Goal: Information Seeking & Learning: Learn about a topic

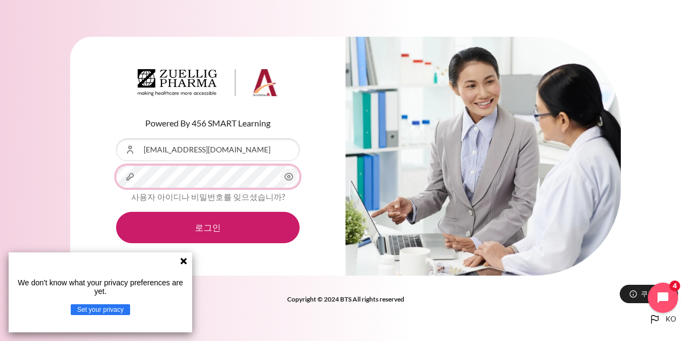
click at [116, 212] on button "로그인" at bounding box center [207, 227] width 183 height 31
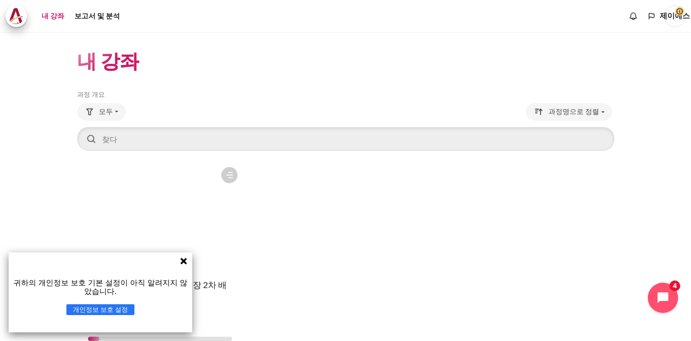
click at [357, 60] on header "내 강좌" at bounding box center [345, 60] width 537 height 25
click at [183, 260] on icon at bounding box center [183, 260] width 6 height 6
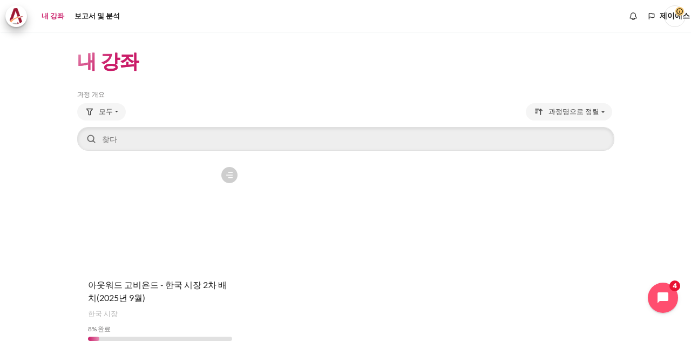
click at [160, 239] on figure "콘텐츠" at bounding box center [160, 215] width 166 height 108
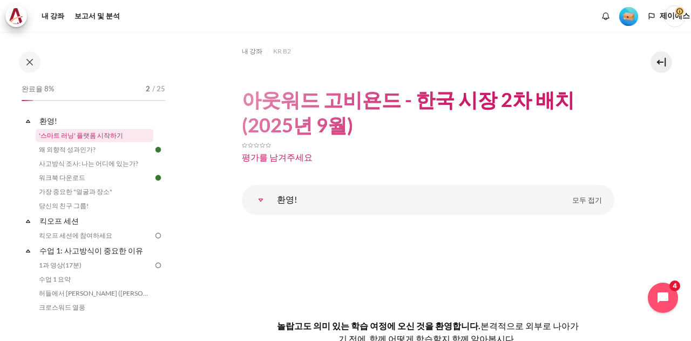
click at [99, 138] on font "'스마트 러닝' 플랫폼 시작하기" at bounding box center [81, 135] width 84 height 8
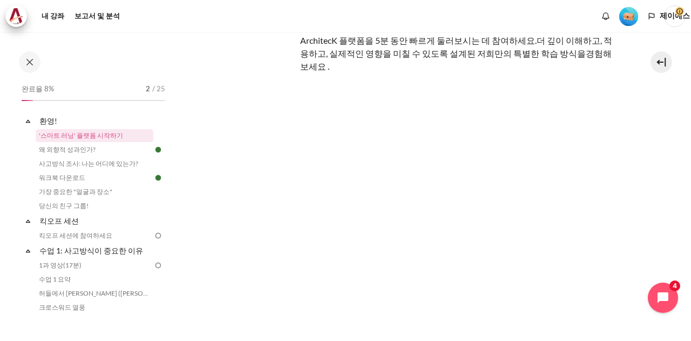
scroll to position [162, 0]
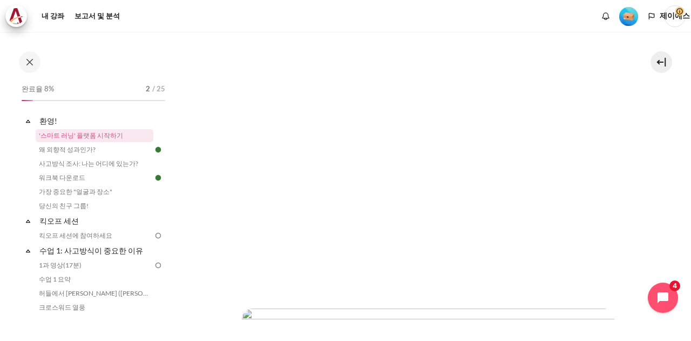
click at [72, 148] on font "왜 외향적 성과인가?" at bounding box center [67, 149] width 57 height 8
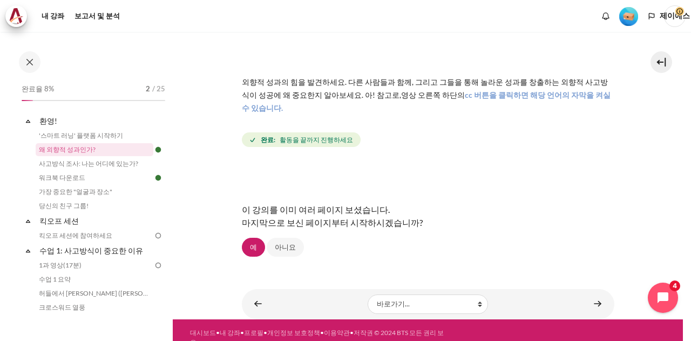
scroll to position [97, 0]
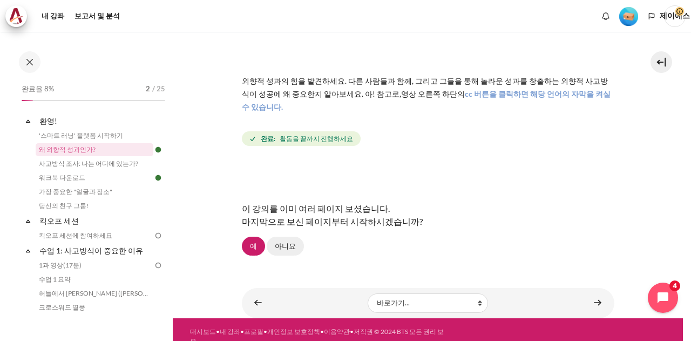
click at [299, 236] on link "아니요" at bounding box center [285, 245] width 37 height 18
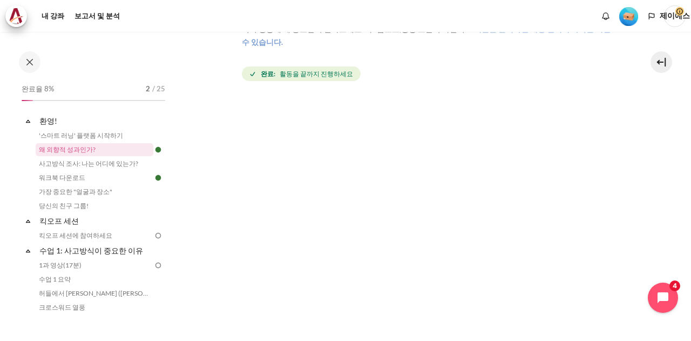
scroll to position [270, 0]
click at [420, 278] on div "다음" at bounding box center [428, 281] width 372 height 45
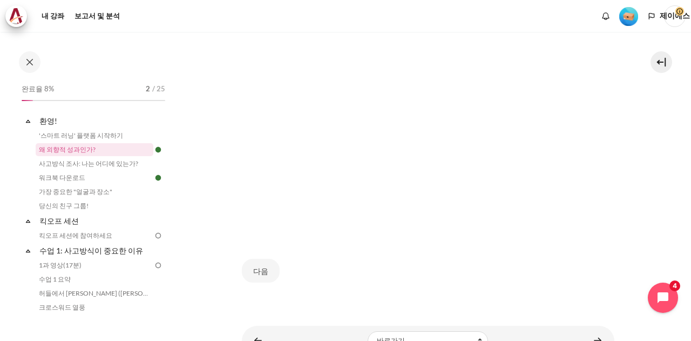
scroll to position [315, 0]
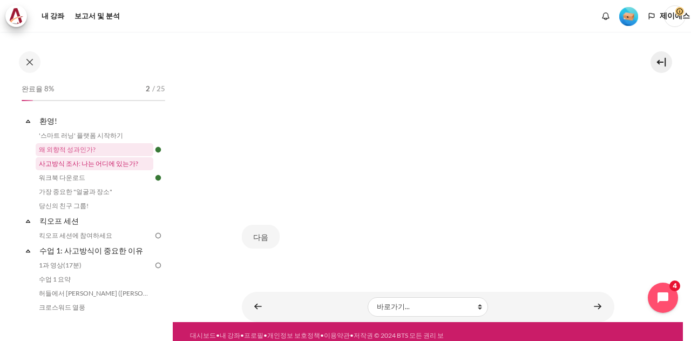
click at [94, 165] on font "사고방식 조사: 나는 어디에 있는가?" at bounding box center [88, 163] width 99 height 8
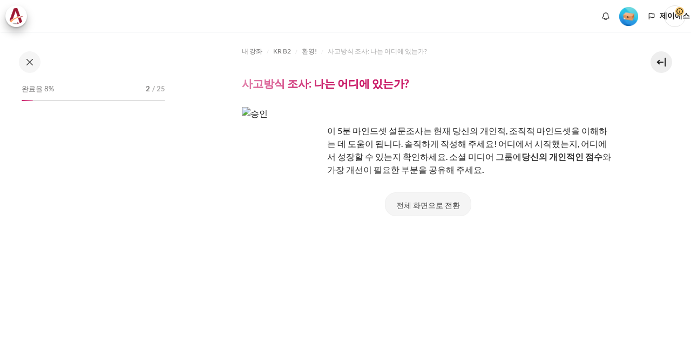
click at [444, 207] on font "전체 화면으로 전환" at bounding box center [428, 204] width 64 height 9
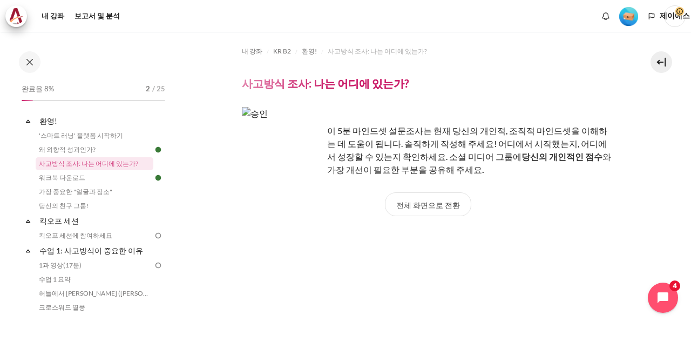
scroll to position [69, 0]
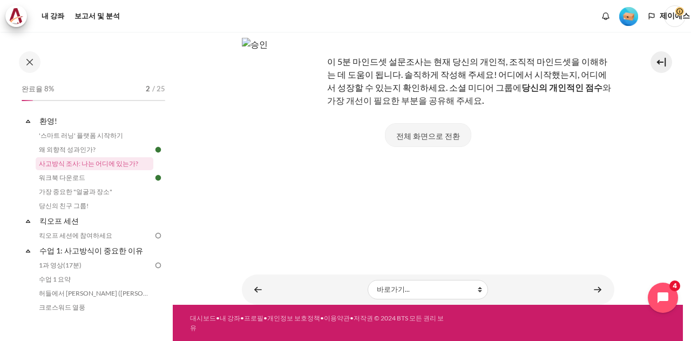
click at [432, 137] on font "전체 화면으로 전환" at bounding box center [428, 135] width 64 height 9
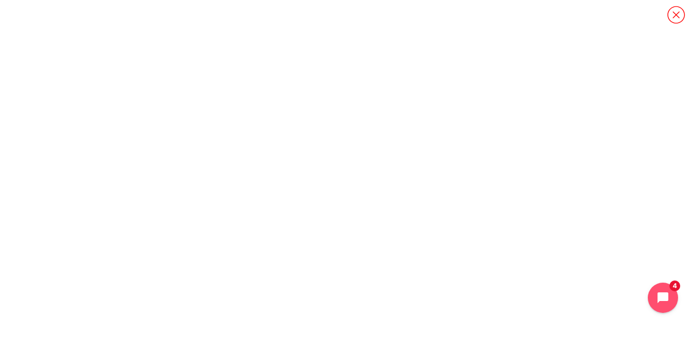
scroll to position [0, 0]
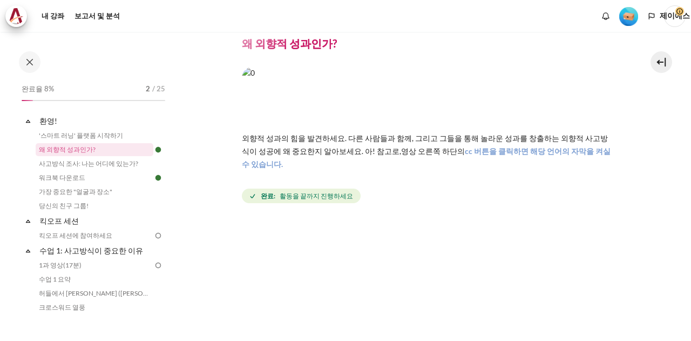
scroll to position [54, 0]
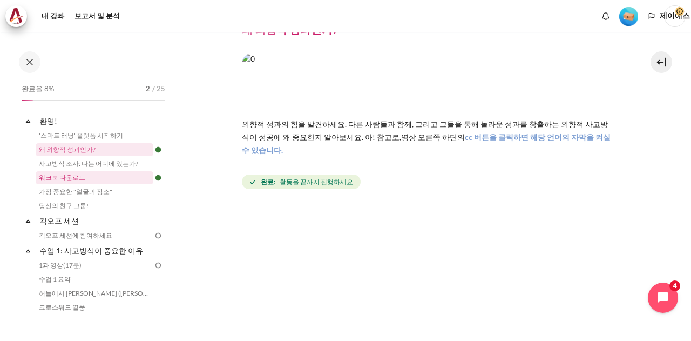
click at [61, 176] on font "워크북 다운로드" at bounding box center [62, 177] width 46 height 8
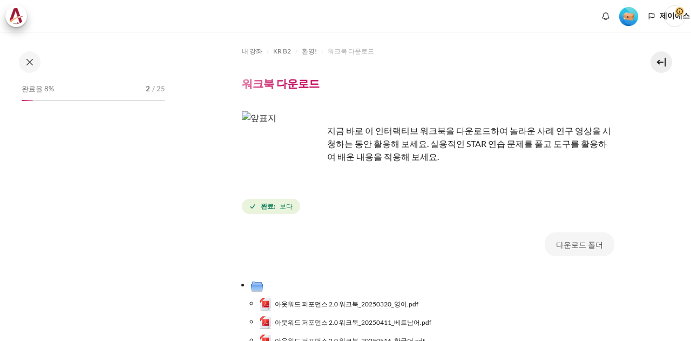
scroll to position [108, 0]
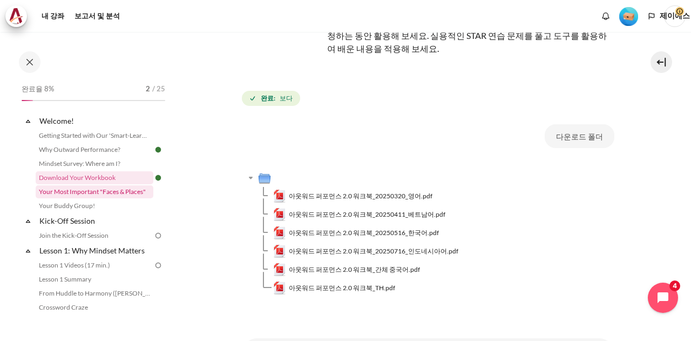
click at [77, 191] on link "Your Most Important "Faces & Places"" at bounding box center [95, 191] width 118 height 13
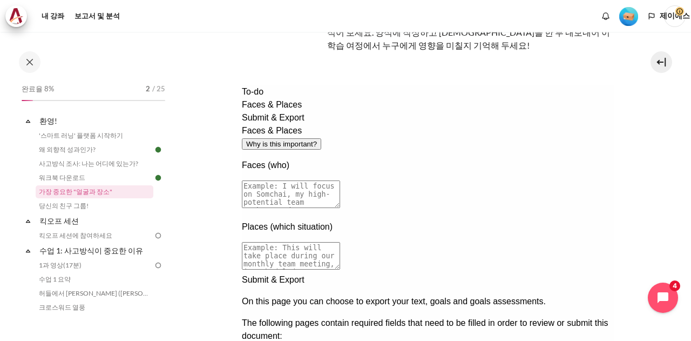
scroll to position [108, 0]
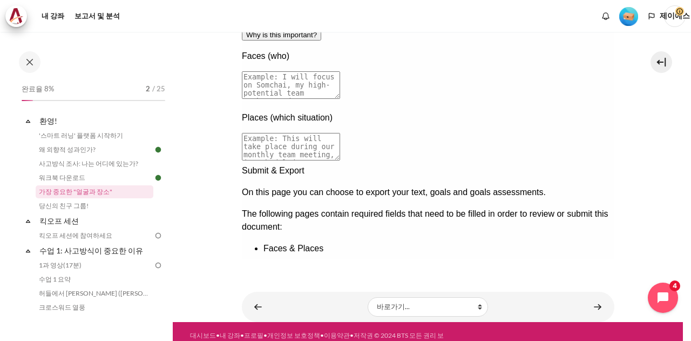
scroll to position [162, 0]
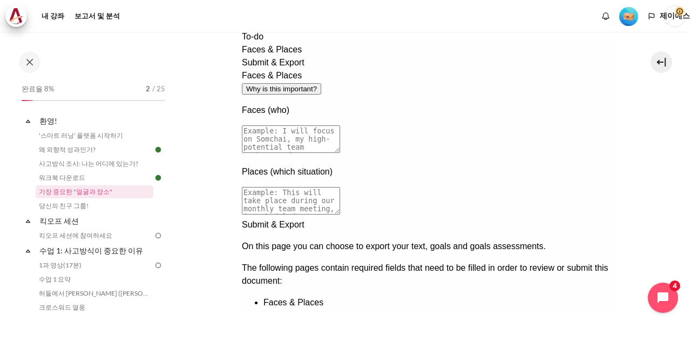
click at [561, 330] on div "Previous documentation step" at bounding box center [427, 330] width 372 height 0
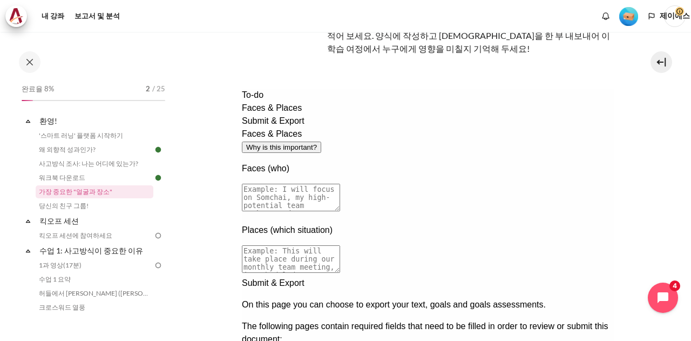
scroll to position [108, 0]
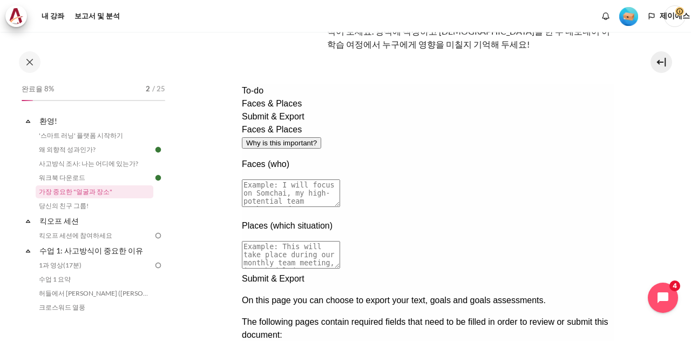
drag, startPoint x: 429, startPoint y: 142, endPoint x: 427, endPoint y: 184, distance: 41.6
click at [427, 184] on div "Faces & Places Why is this important? Faces (who) Places (which situation)" at bounding box center [427, 197] width 372 height 149
click at [358, 272] on div "Faces & Places Why is this important? Faces (who) Places (which situation)" at bounding box center [427, 197] width 372 height 149
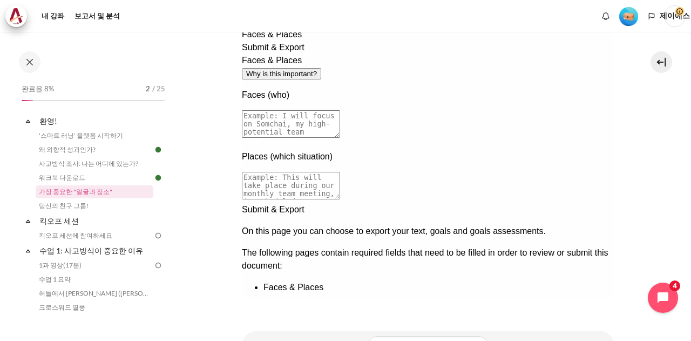
scroll to position [233, 0]
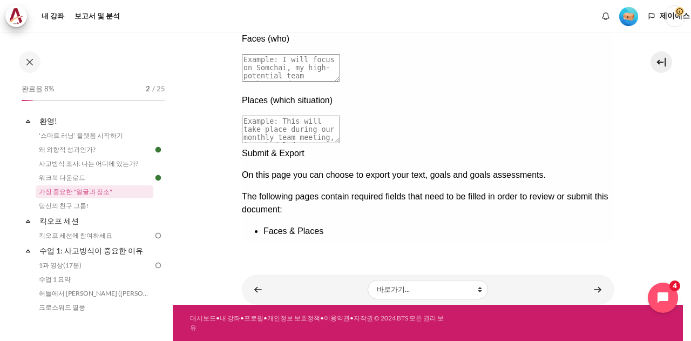
click at [593, 147] on div "Next documentation step" at bounding box center [427, 147] width 372 height 0
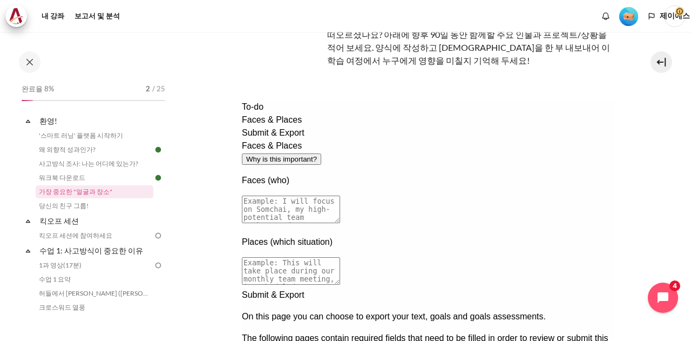
scroll to position [21, 0]
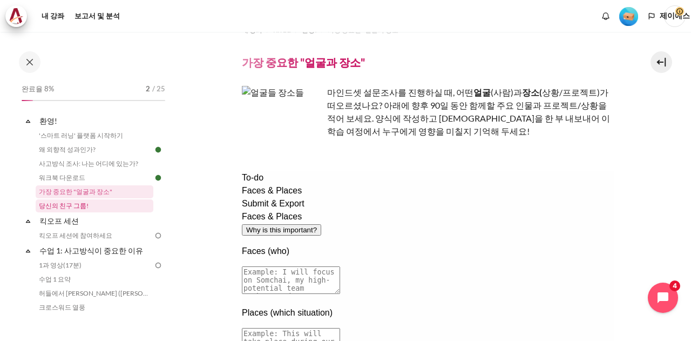
click at [56, 206] on font "당신의 친구 그룹!" at bounding box center [64, 205] width 50 height 8
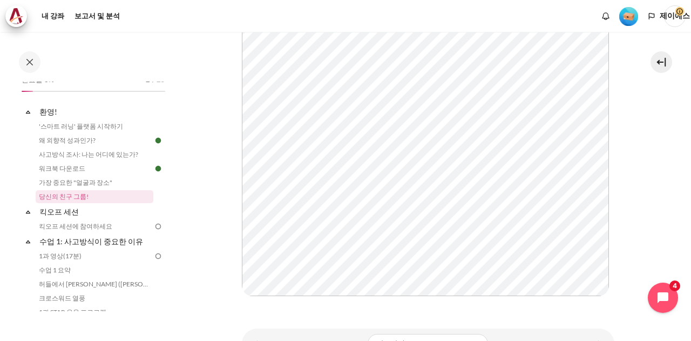
scroll to position [162, 0]
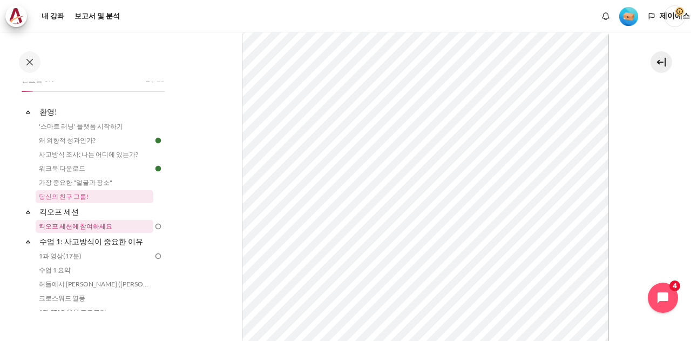
click at [80, 225] on font "킥오프 세션에 참여하세요" at bounding box center [75, 226] width 73 height 8
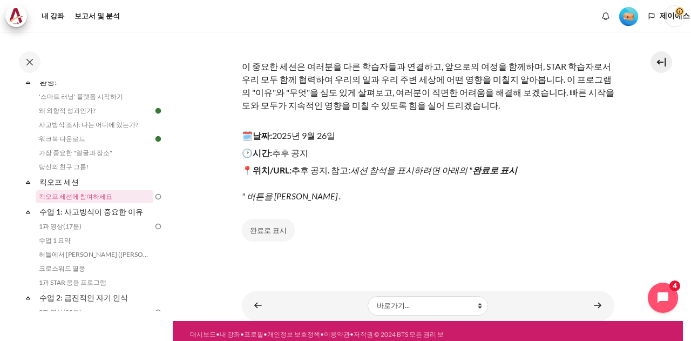
scroll to position [139, 0]
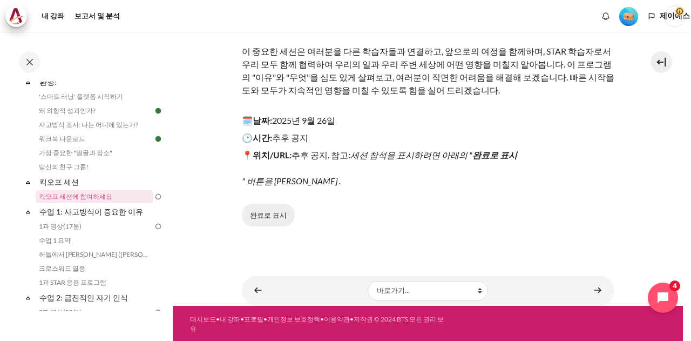
click at [255, 222] on button "완료로 표시" at bounding box center [268, 214] width 53 height 23
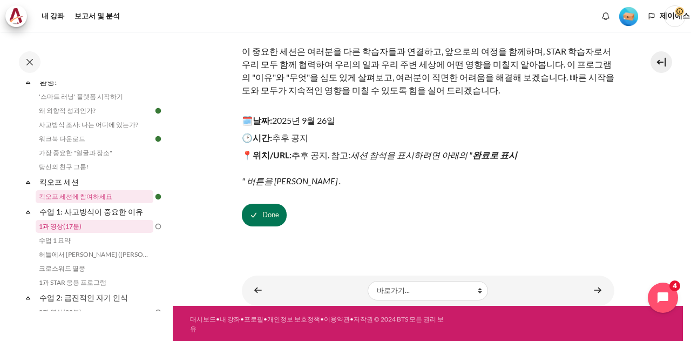
click at [59, 223] on font "1과 영상(17분)" at bounding box center [60, 226] width 43 height 8
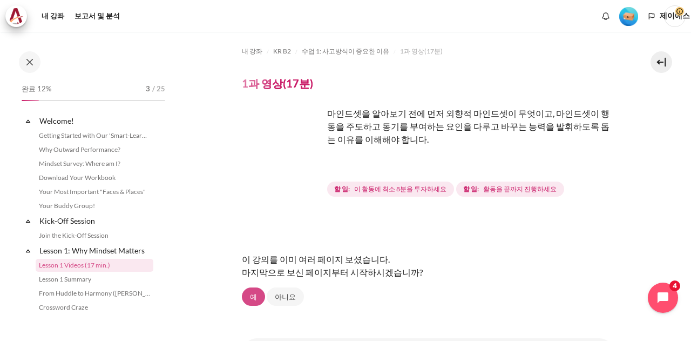
scroll to position [69, 0]
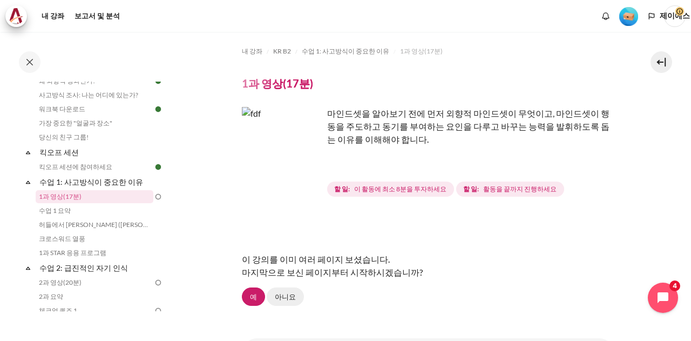
click at [283, 294] on font "아니요" at bounding box center [285, 296] width 21 height 9
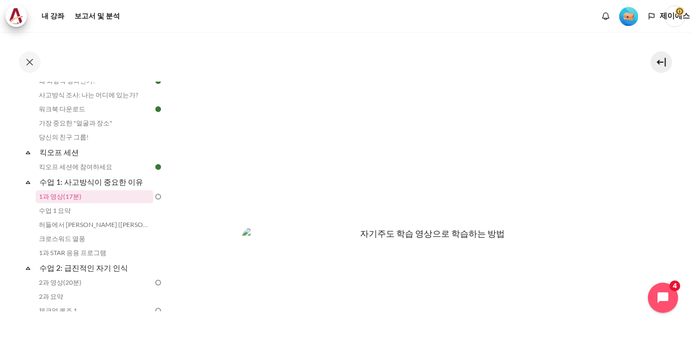
scroll to position [433, 0]
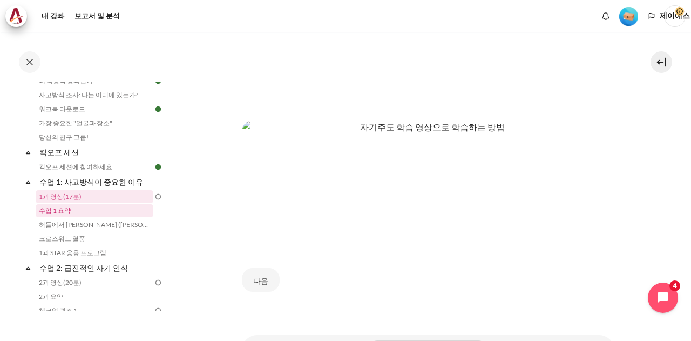
click at [83, 215] on link "수업 1 요약" at bounding box center [95, 210] width 118 height 13
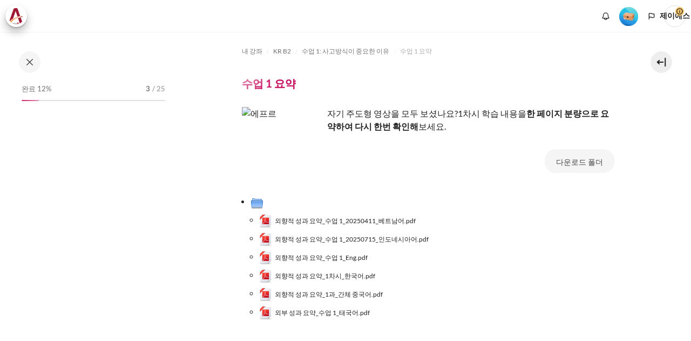
scroll to position [83, 0]
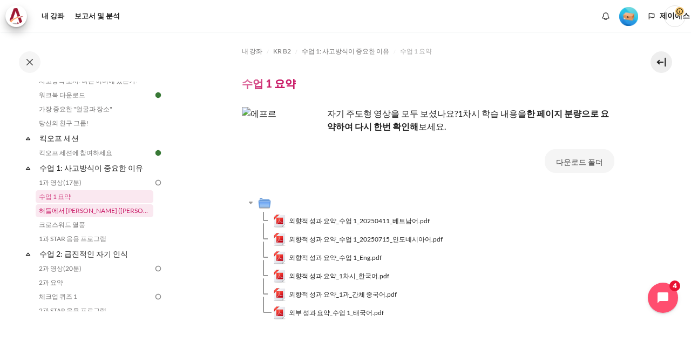
click at [100, 205] on link "허들에서 [PERSON_NAME] ([PERSON_NAME]의 이야기)" at bounding box center [95, 210] width 118 height 13
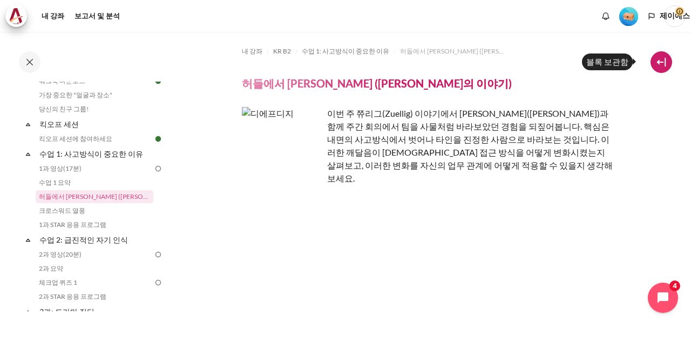
click at [661, 67] on button at bounding box center [661, 62] width 22 height 22
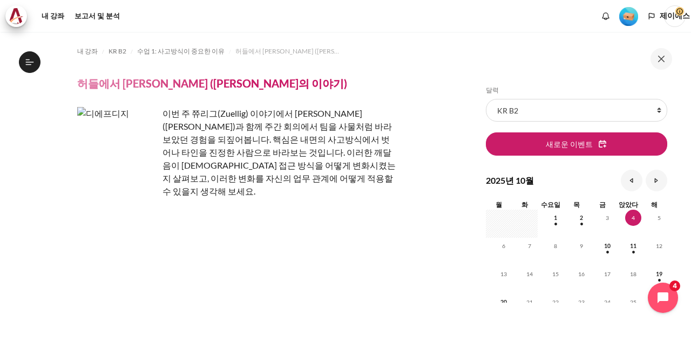
click at [661, 68] on button at bounding box center [661, 59] width 22 height 22
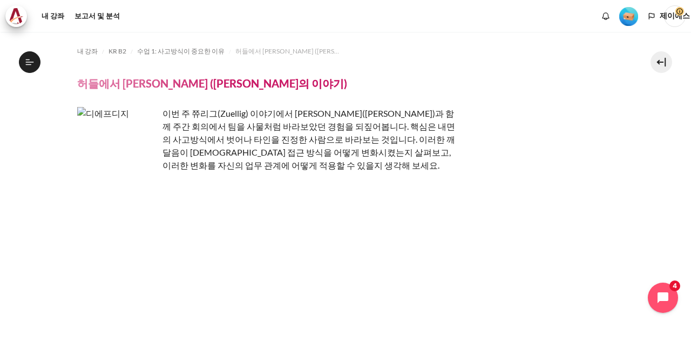
click at [676, 21] on span "제이에스" at bounding box center [675, 16] width 22 height 22
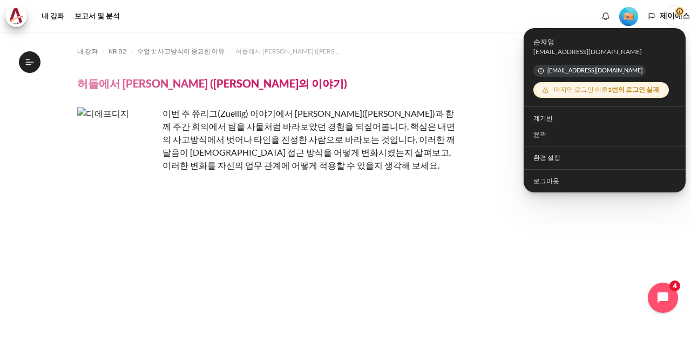
click at [375, 30] on nav "내 강좌" at bounding box center [345, 16] width 691 height 32
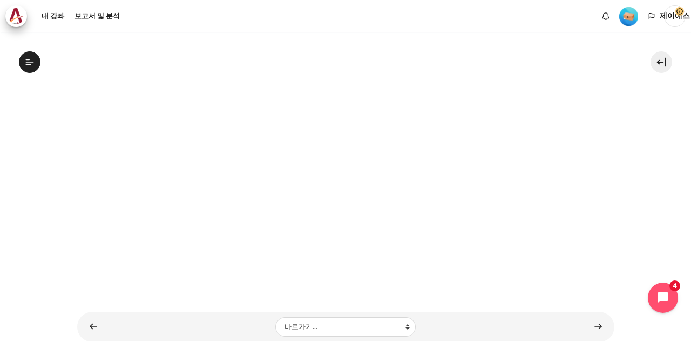
scroll to position [216, 0]
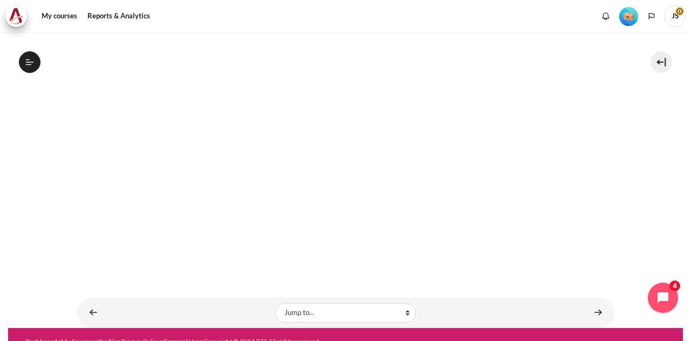
click at [642, 223] on section "My courses KR B2 Lesson 1: Why Mindset Matters From Huddle to Harmony (Khoo Ghi…" at bounding box center [345, 72] width 675 height 512
click at [653, 186] on section "My courses KR B2 Lesson 1: Why Mindset Matters From Huddle to Harmony (Khoo Ghi…" at bounding box center [345, 72] width 675 height 512
click at [657, 137] on section "My courses KR B2 Lesson 1: Why Mindset Matters From Huddle to Harmony (Khoo Ghi…" at bounding box center [345, 72] width 675 height 512
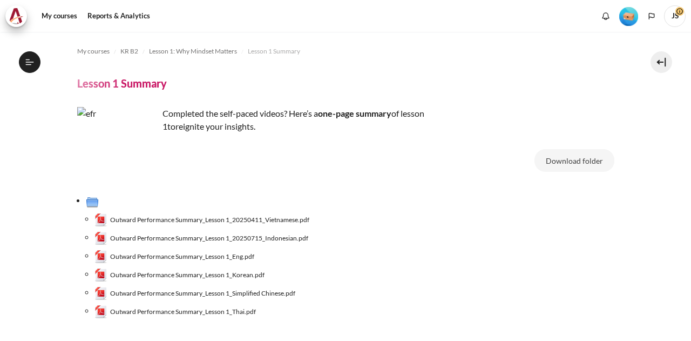
scroll to position [83, 0]
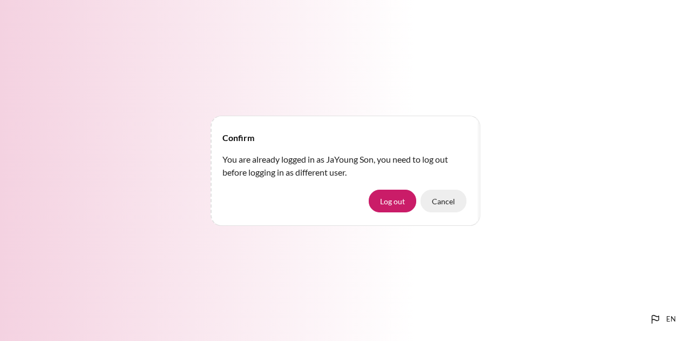
click at [444, 199] on button "Cancel" at bounding box center [443, 200] width 46 height 23
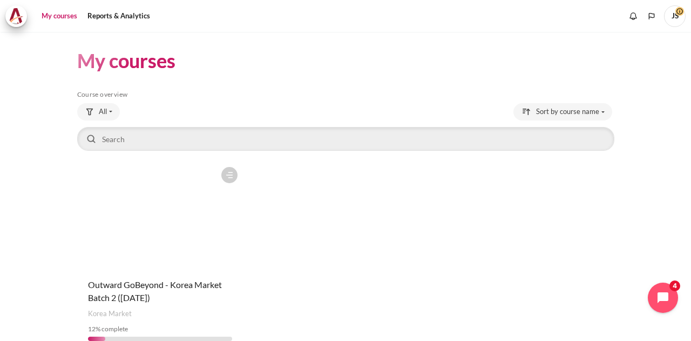
click at [152, 209] on figure "Content" at bounding box center [160, 215] width 166 height 108
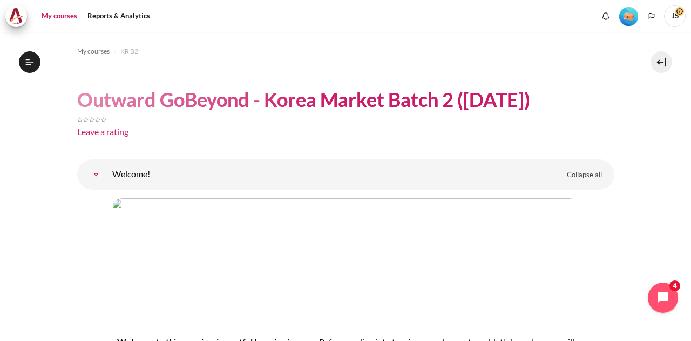
click at [57, 21] on link "My courses" at bounding box center [59, 16] width 43 height 22
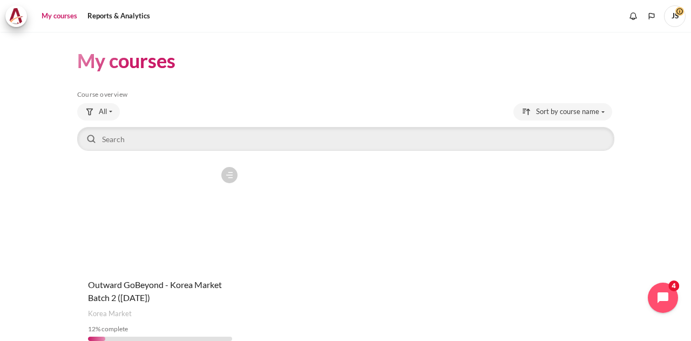
click at [145, 206] on figure "Content" at bounding box center [160, 215] width 166 height 108
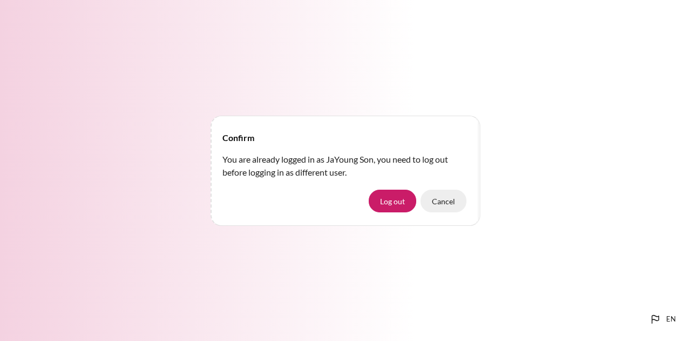
click at [433, 203] on button "Cancel" at bounding box center [443, 200] width 46 height 23
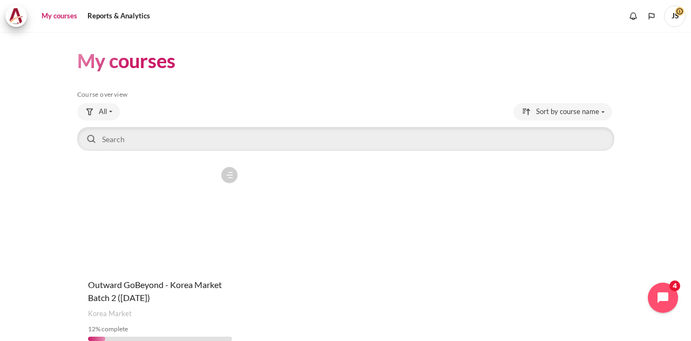
click at [146, 208] on figure "Content" at bounding box center [160, 215] width 166 height 108
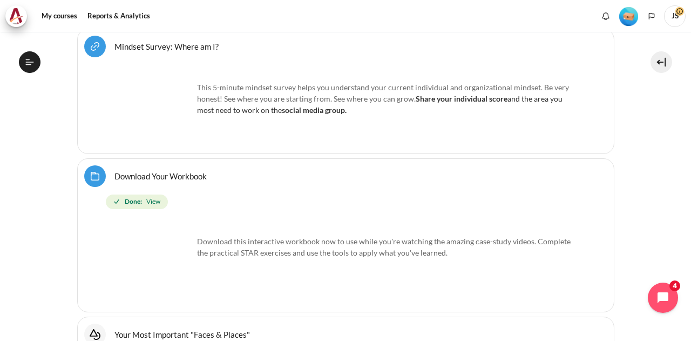
scroll to position [300, 0]
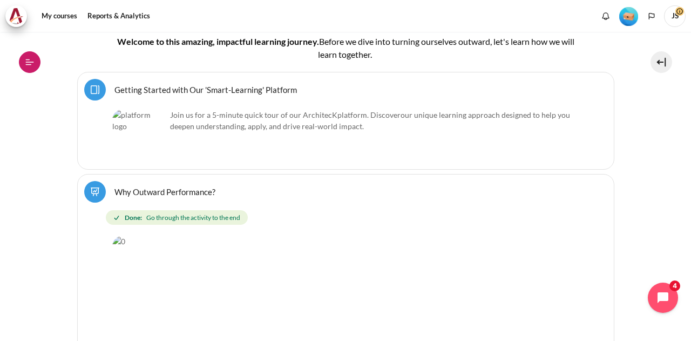
drag, startPoint x: 43, startPoint y: 69, endPoint x: 29, endPoint y: 53, distance: 20.6
click at [31, 71] on button "Open course index" at bounding box center [30, 62] width 22 height 22
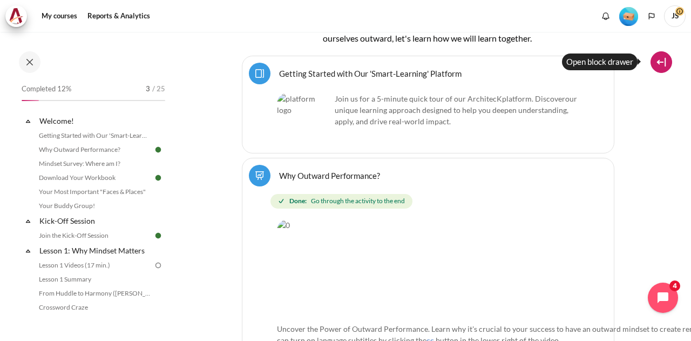
click at [665, 63] on button at bounding box center [661, 62] width 22 height 22
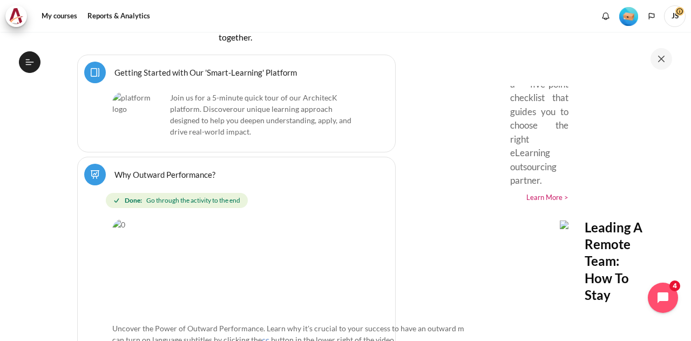
scroll to position [1727, 0]
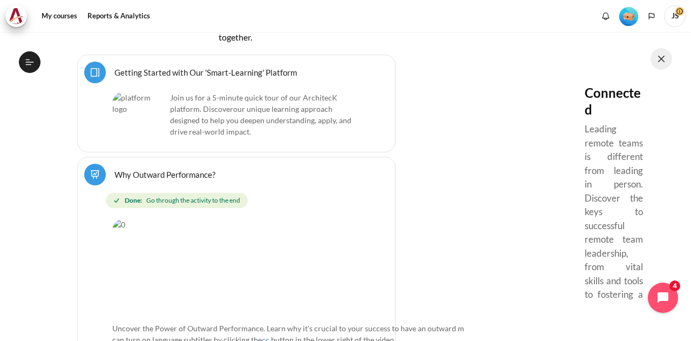
click at [658, 61] on button at bounding box center [661, 59] width 22 height 22
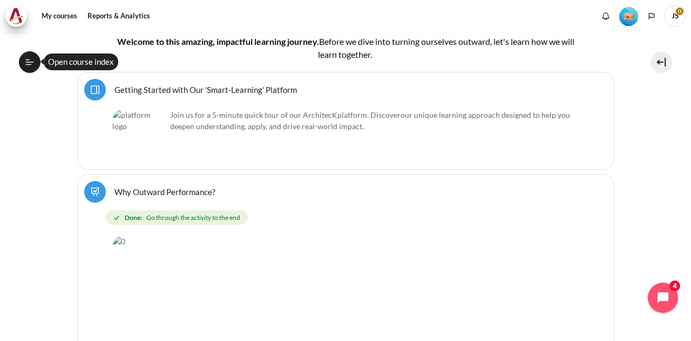
click at [32, 59] on icon at bounding box center [30, 62] width 10 height 10
